Goal: Information Seeking & Learning: Learn about a topic

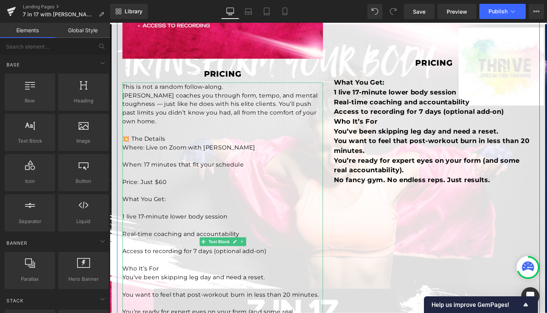
scroll to position [345, 0]
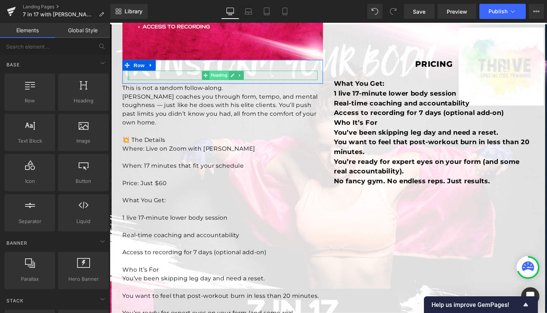
click at [219, 76] on span "Heading" at bounding box center [224, 78] width 21 height 9
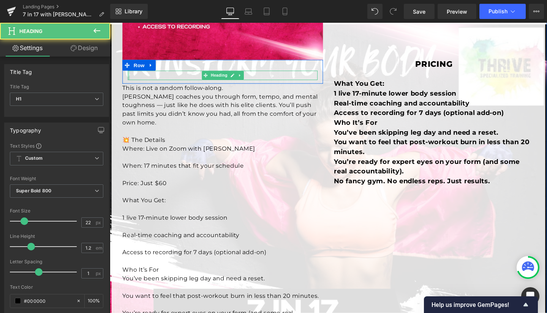
click at [256, 76] on h1 "Pricing" at bounding box center [228, 78] width 199 height 10
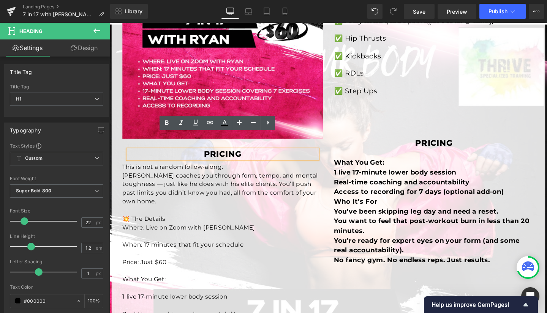
scroll to position [310, 0]
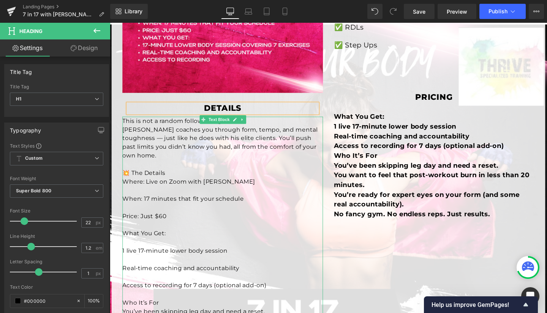
click at [327, 134] on p "[PERSON_NAME] coaches you through form, tempo, and mental toughness — just like…" at bounding box center [228, 149] width 211 height 36
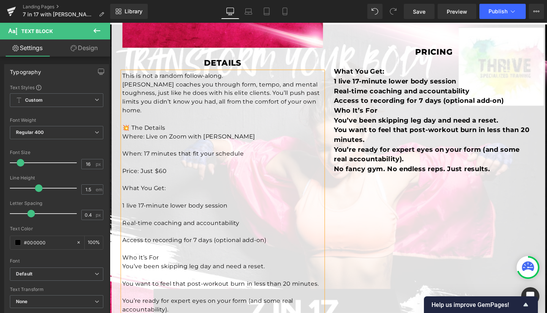
scroll to position [358, 0]
click at [183, 128] on p "💥 The Details" at bounding box center [228, 132] width 211 height 9
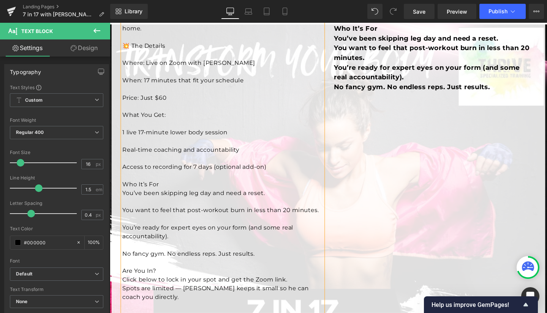
scroll to position [445, 0]
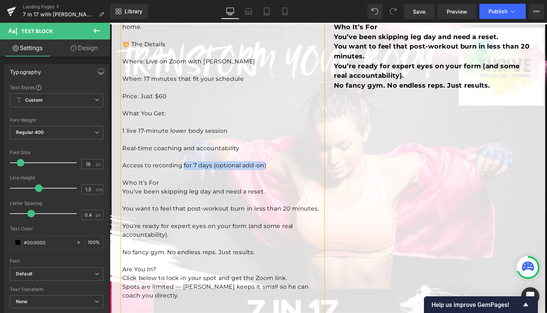
drag, startPoint x: 270, startPoint y: 165, endPoint x: 184, endPoint y: 163, distance: 86.6
click at [184, 169] on p "Access to recording for 7 days (optional add-on)" at bounding box center [228, 173] width 211 height 9
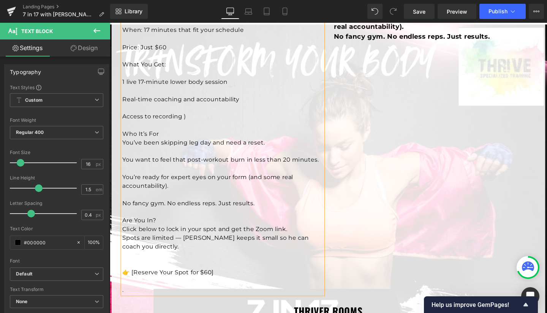
scroll to position [497, 0]
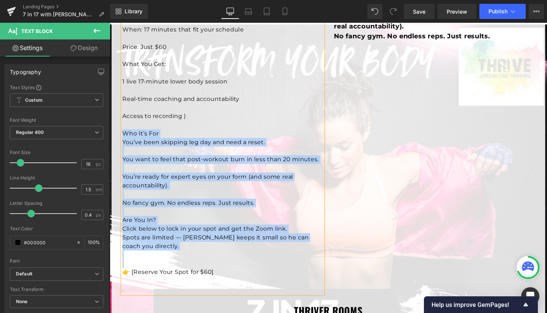
drag, startPoint x: 121, startPoint y: 131, endPoint x: 217, endPoint y: 264, distance: 163.3
click at [217, 264] on div "This is not a random follow-along. [PERSON_NAME] coaches you through form, tem…" at bounding box center [228, 121] width 211 height 374
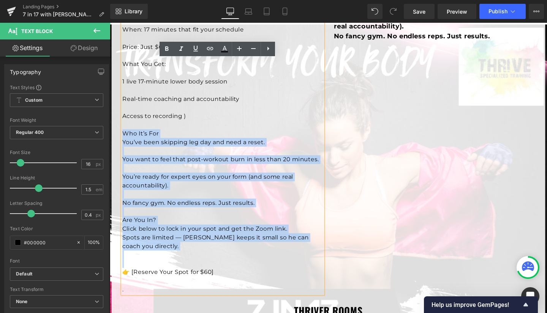
copy div "Who It’s For You’ve been skipping leg day and need a reset. You want to feel …"
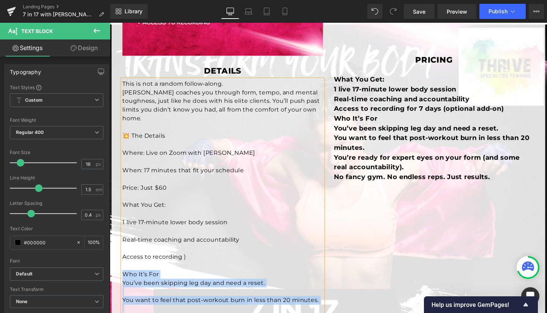
scroll to position [348, 0]
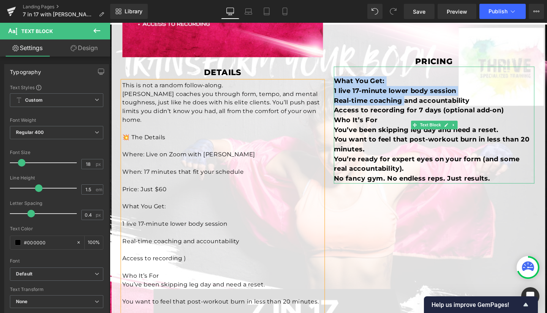
drag, startPoint x: 345, startPoint y: 94, endPoint x: 416, endPoint y: 114, distance: 74.0
click at [416, 114] on div "What You Get: 1 live 17-minute lower body session Real-time coaching and acco…" at bounding box center [450, 130] width 211 height 123
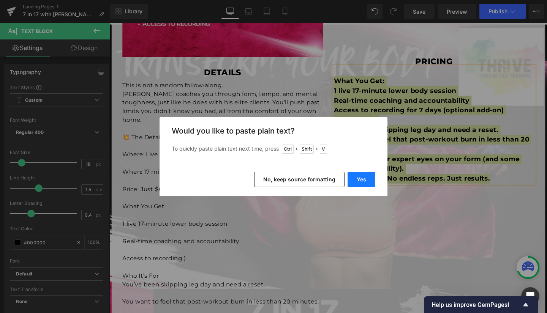
click at [357, 178] on button "Yes" at bounding box center [362, 179] width 28 height 15
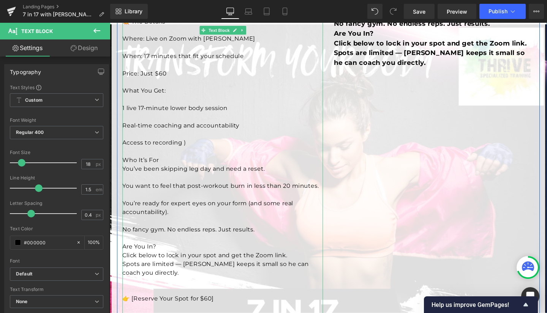
scroll to position [470, 0]
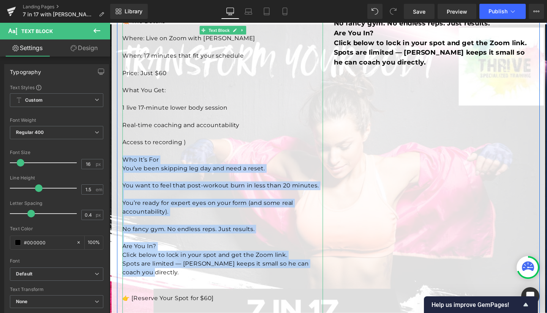
drag, startPoint x: 122, startPoint y: 157, endPoint x: 233, endPoint y: 274, distance: 160.7
click at [233, 274] on div "This is not a random follow-along. [PERSON_NAME] coaches you through form, tem…" at bounding box center [228, 149] width 211 height 374
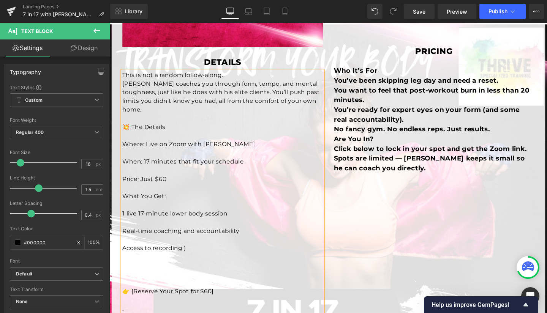
scroll to position [351, 0]
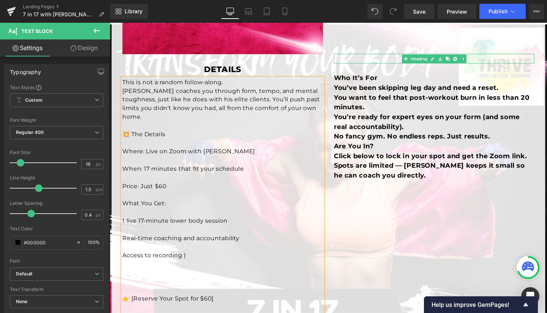
click at [495, 65] on h1 "Pricing" at bounding box center [450, 60] width 211 height 10
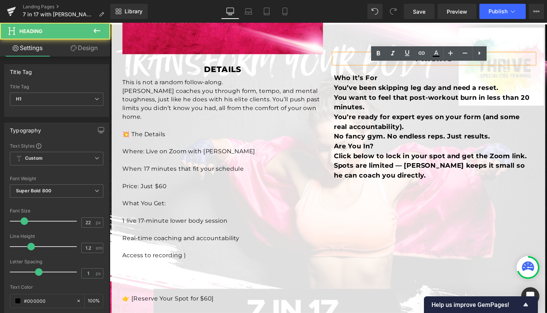
click at [491, 65] on h1 "Pricing" at bounding box center [450, 60] width 211 height 10
